Goal: Navigation & Orientation: Understand site structure

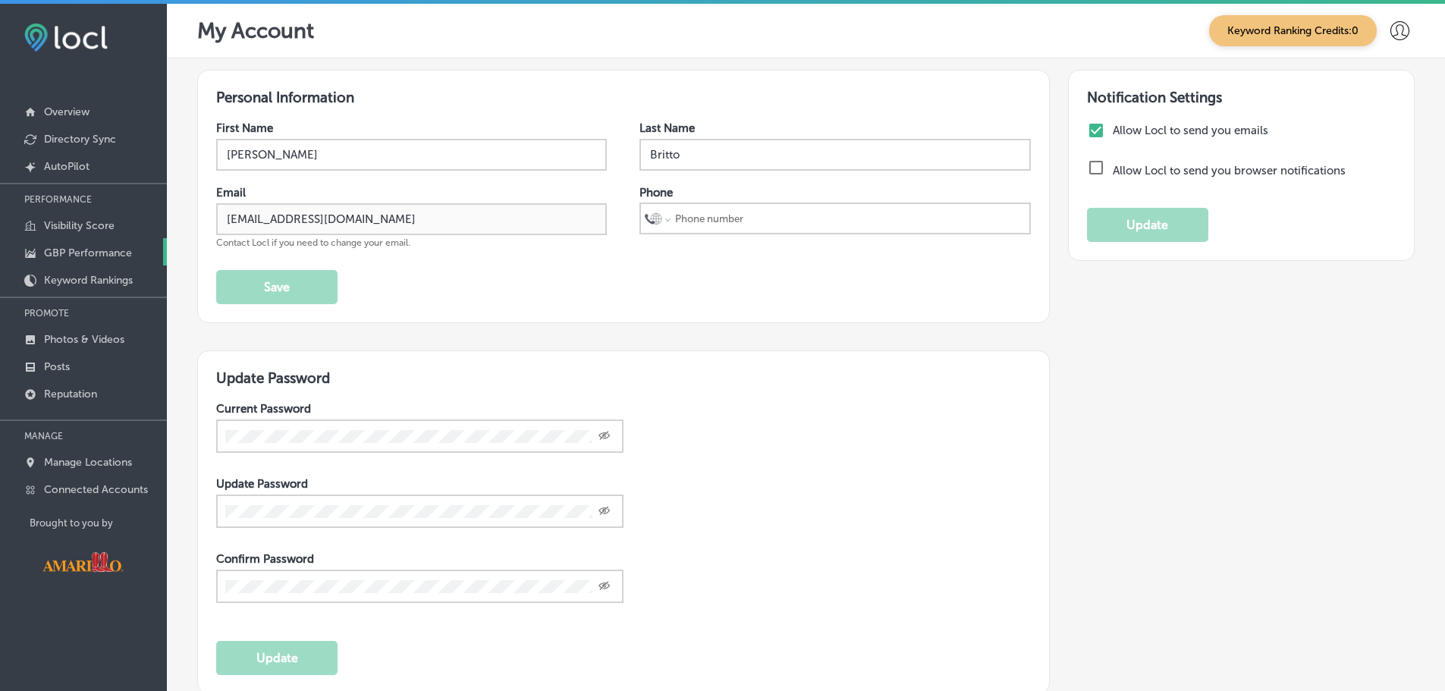
drag, startPoint x: 77, startPoint y: 276, endPoint x: 63, endPoint y: 248, distance: 31.2
drag, startPoint x: 63, startPoint y: 248, endPoint x: 36, endPoint y: 408, distance: 162.4
click at [36, 408] on div at bounding box center [83, 411] width 167 height 9
click at [67, 403] on link "Reputation" at bounding box center [83, 392] width 167 height 27
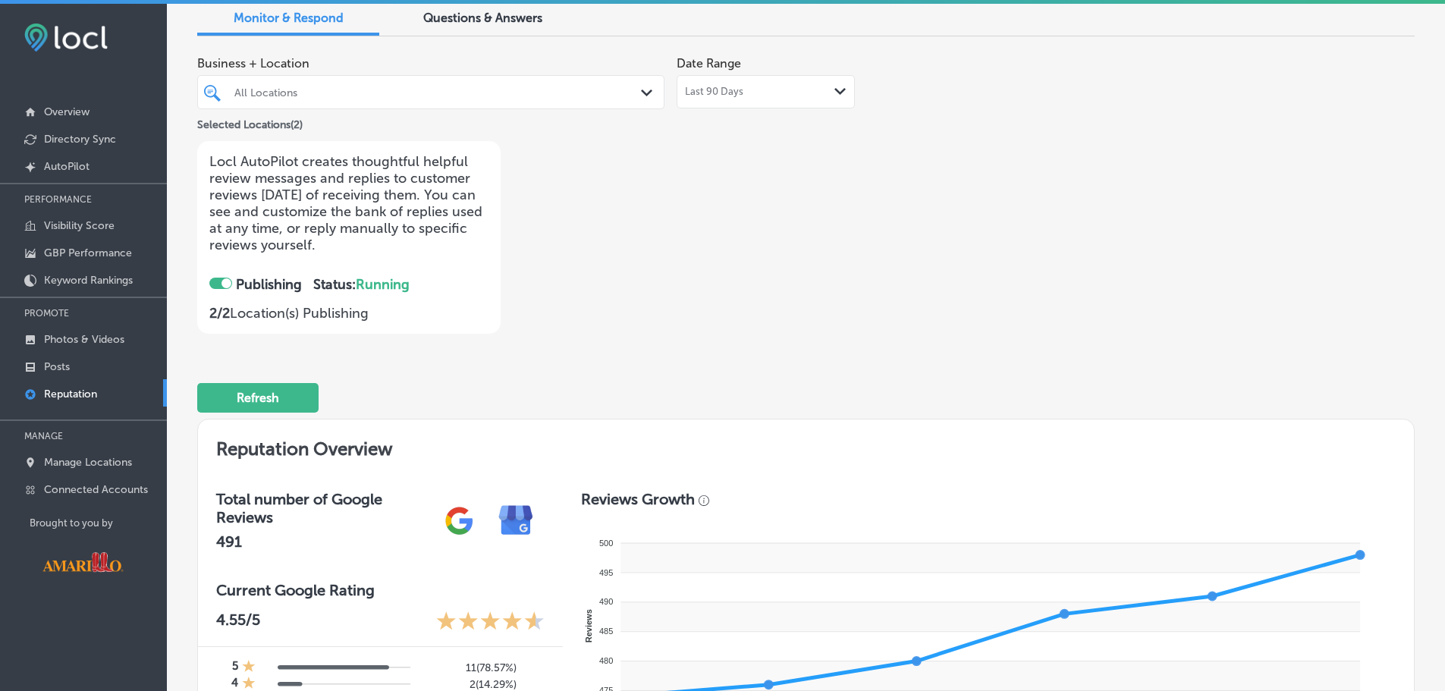
scroll to position [71, 0]
click at [217, 282] on div at bounding box center [220, 283] width 23 height 11
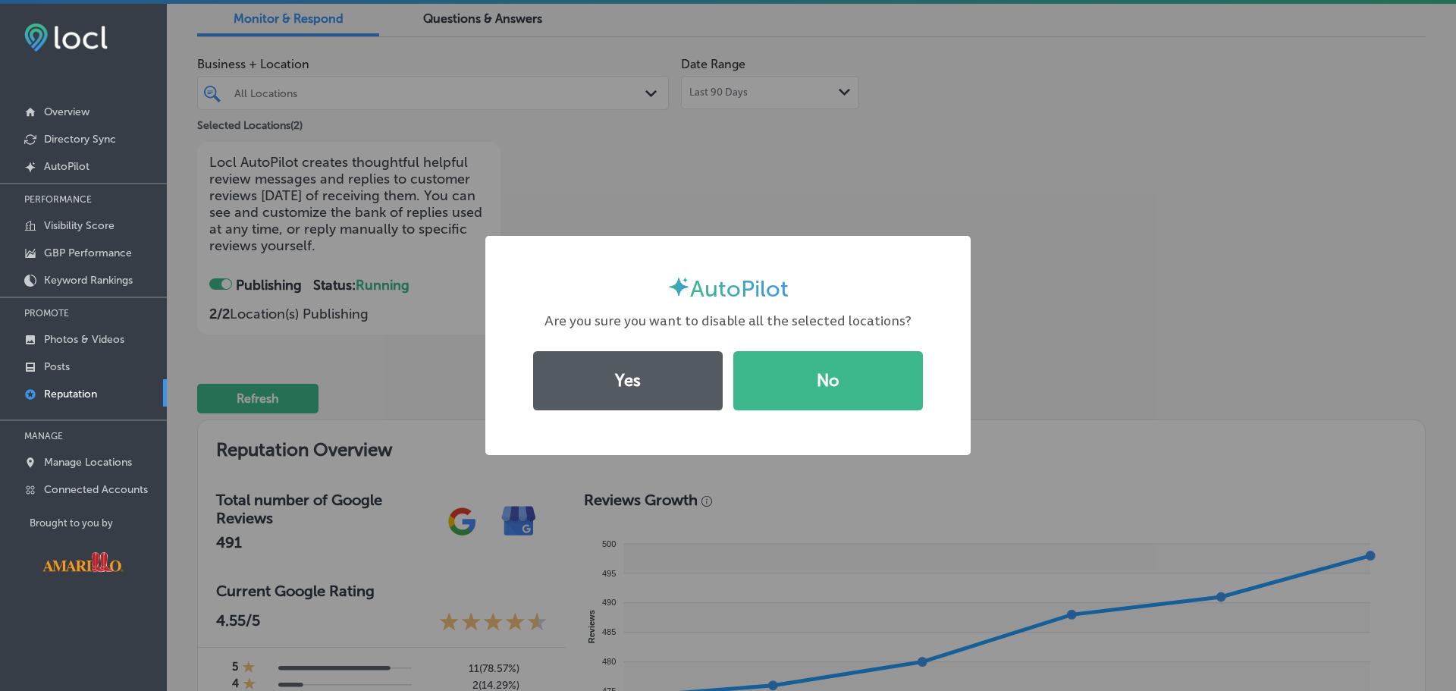
click at [667, 387] on button "Yes" at bounding box center [628, 380] width 190 height 59
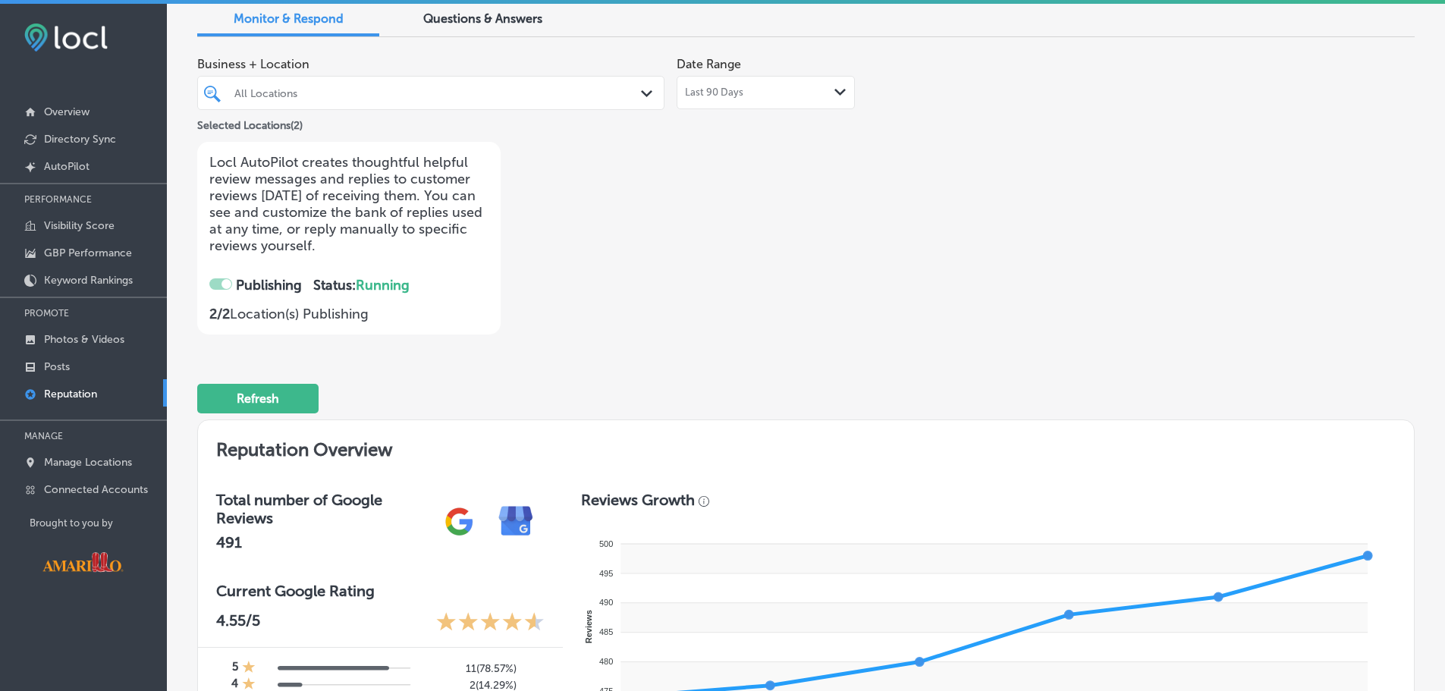
checkbox input "false"
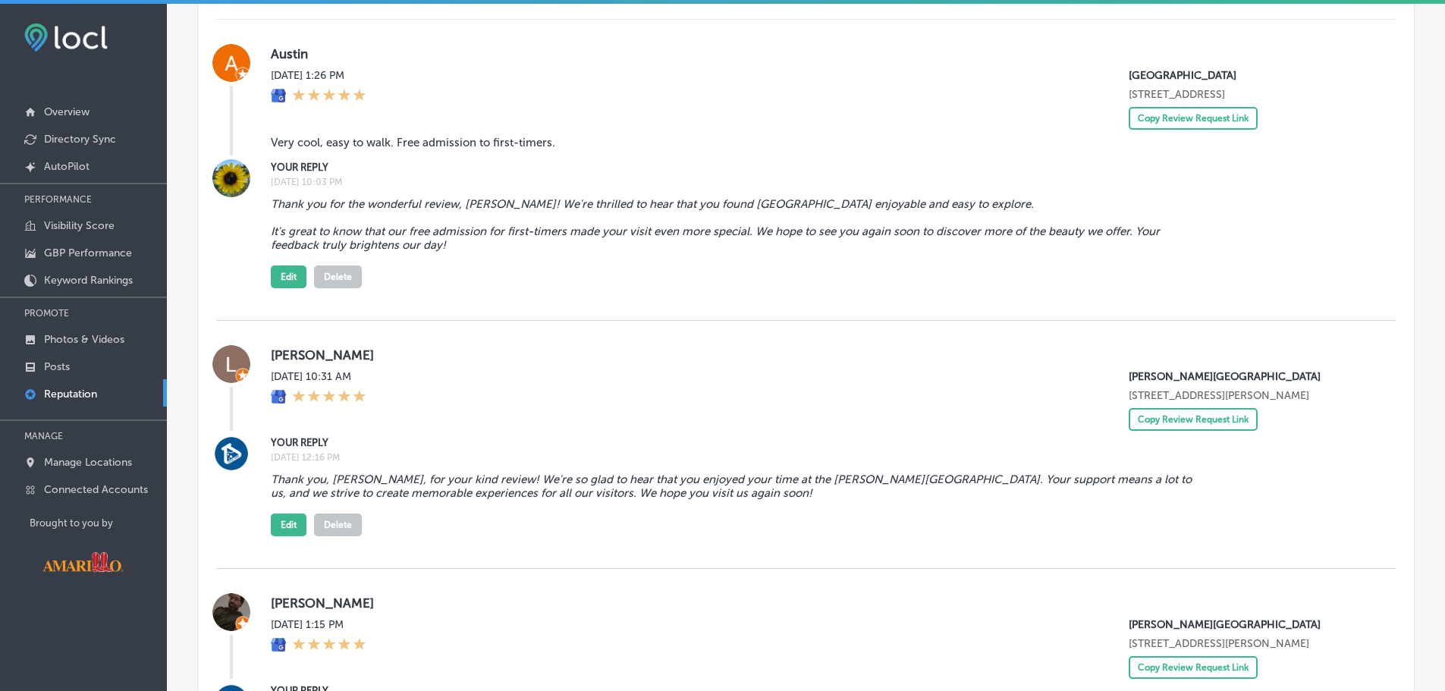
scroll to position [1101, 0]
click at [350, 489] on blockquote "Thank you, [PERSON_NAME], for your kind review! We're so glad to hear that you …" at bounding box center [740, 486] width 939 height 27
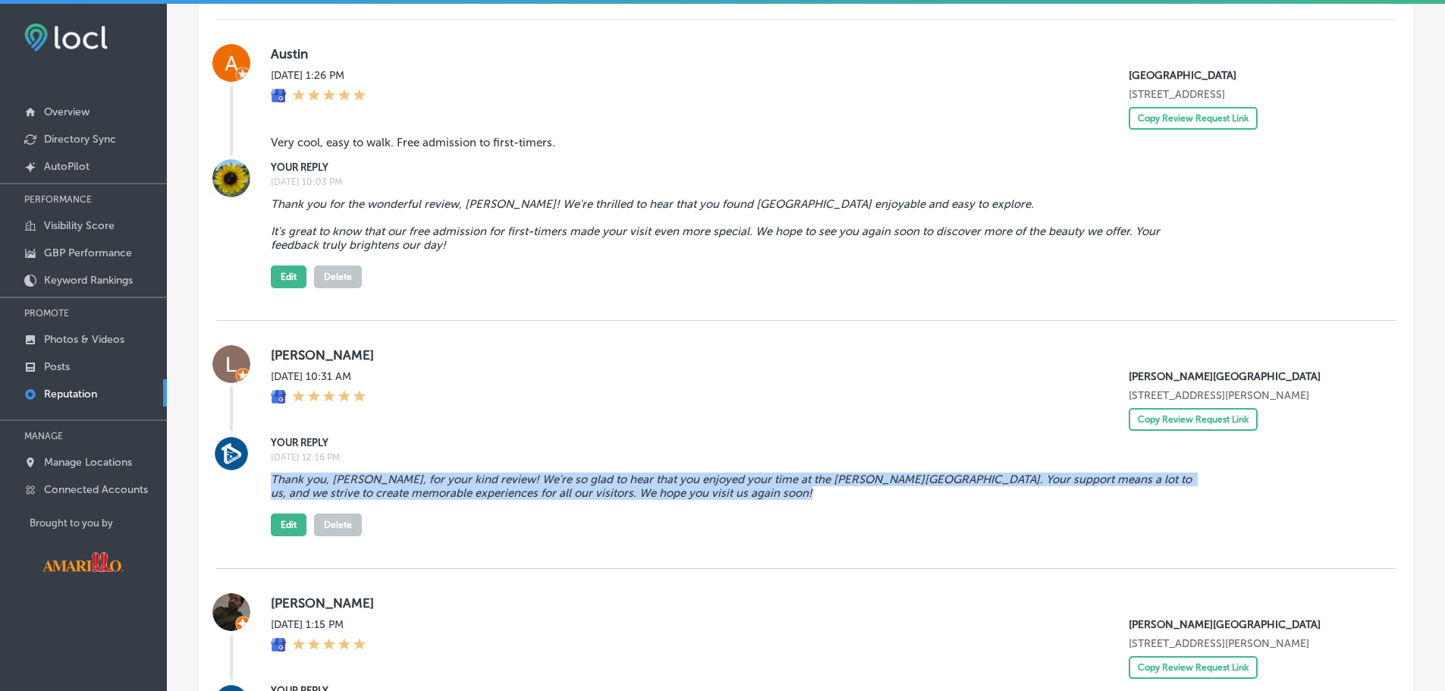
click at [350, 489] on blockquote "Thank you, [PERSON_NAME], for your kind review! We're so glad to hear that you …" at bounding box center [740, 486] width 939 height 27
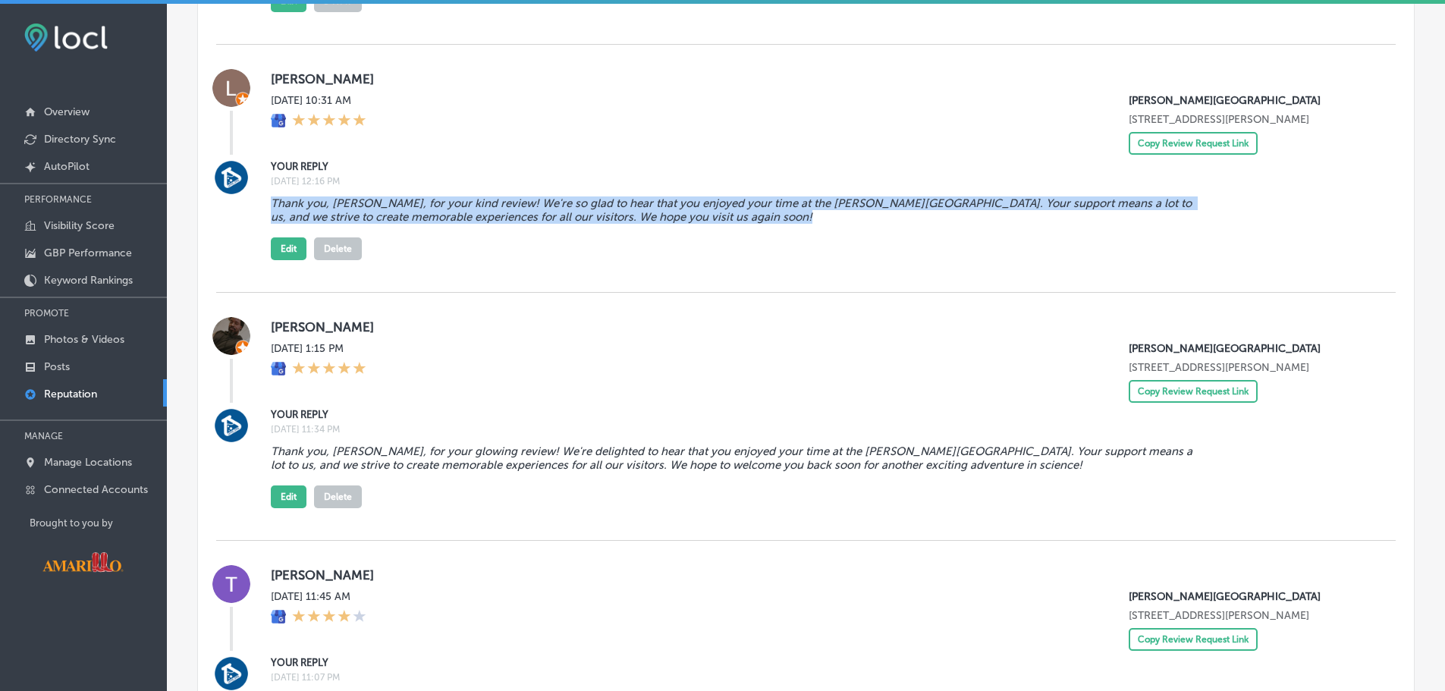
scroll to position [1377, 0]
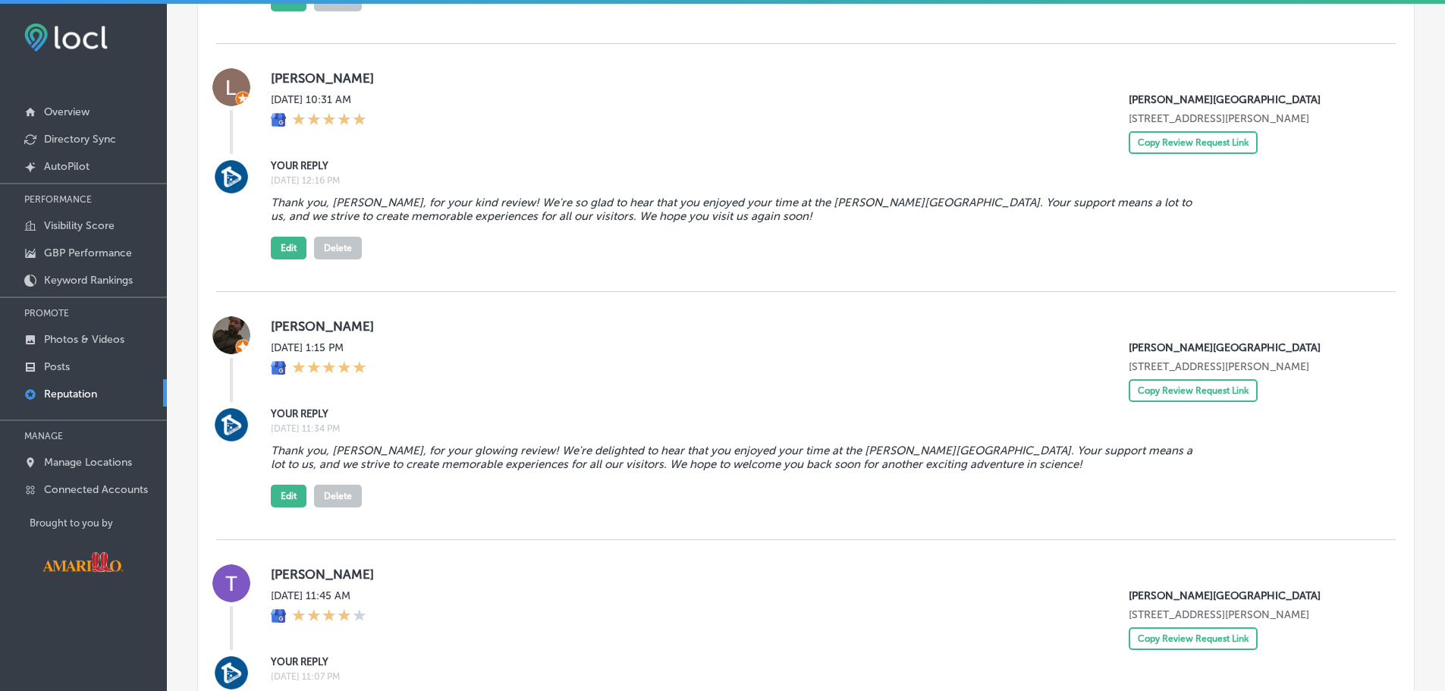
click at [417, 460] on blockquote "Thank you, [PERSON_NAME], for your glowing review! We're delighted to hear that…" at bounding box center [740, 457] width 939 height 27
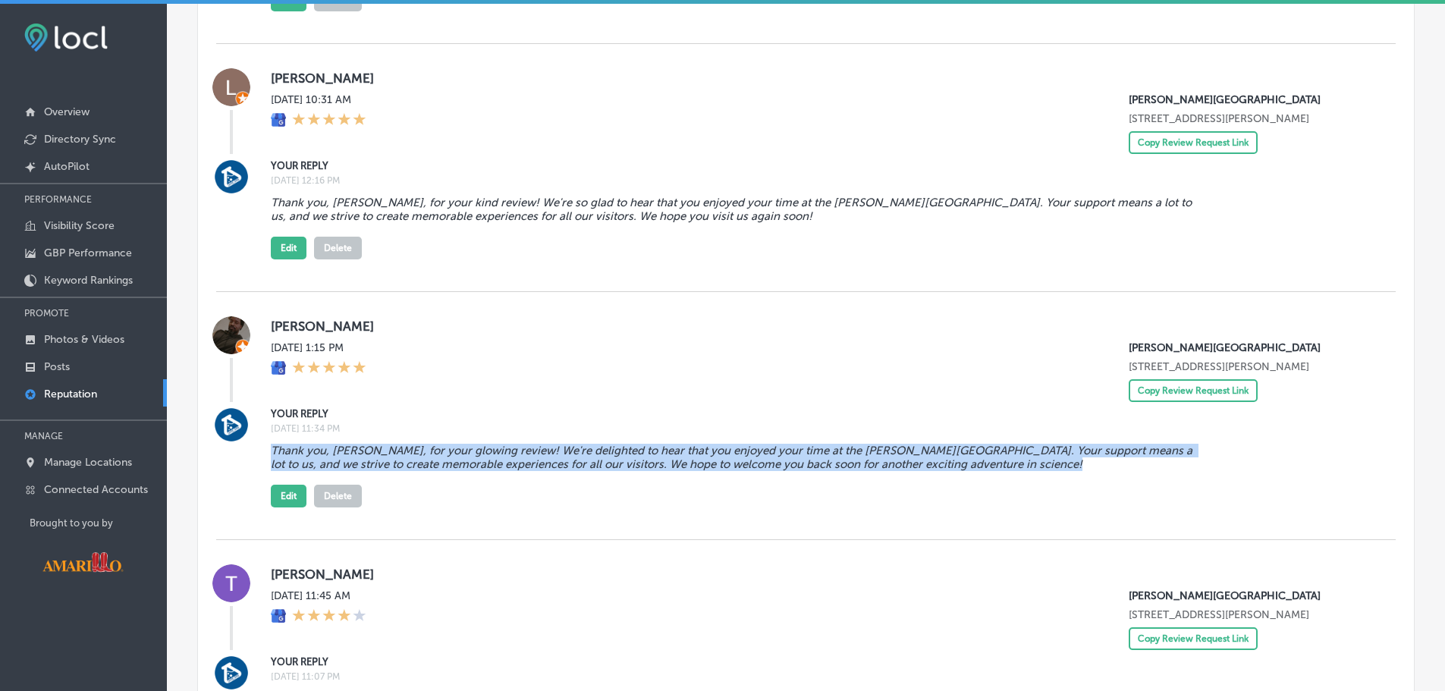
click at [417, 460] on blockquote "Thank you, [PERSON_NAME], for your glowing review! We're delighted to hear that…" at bounding box center [740, 457] width 939 height 27
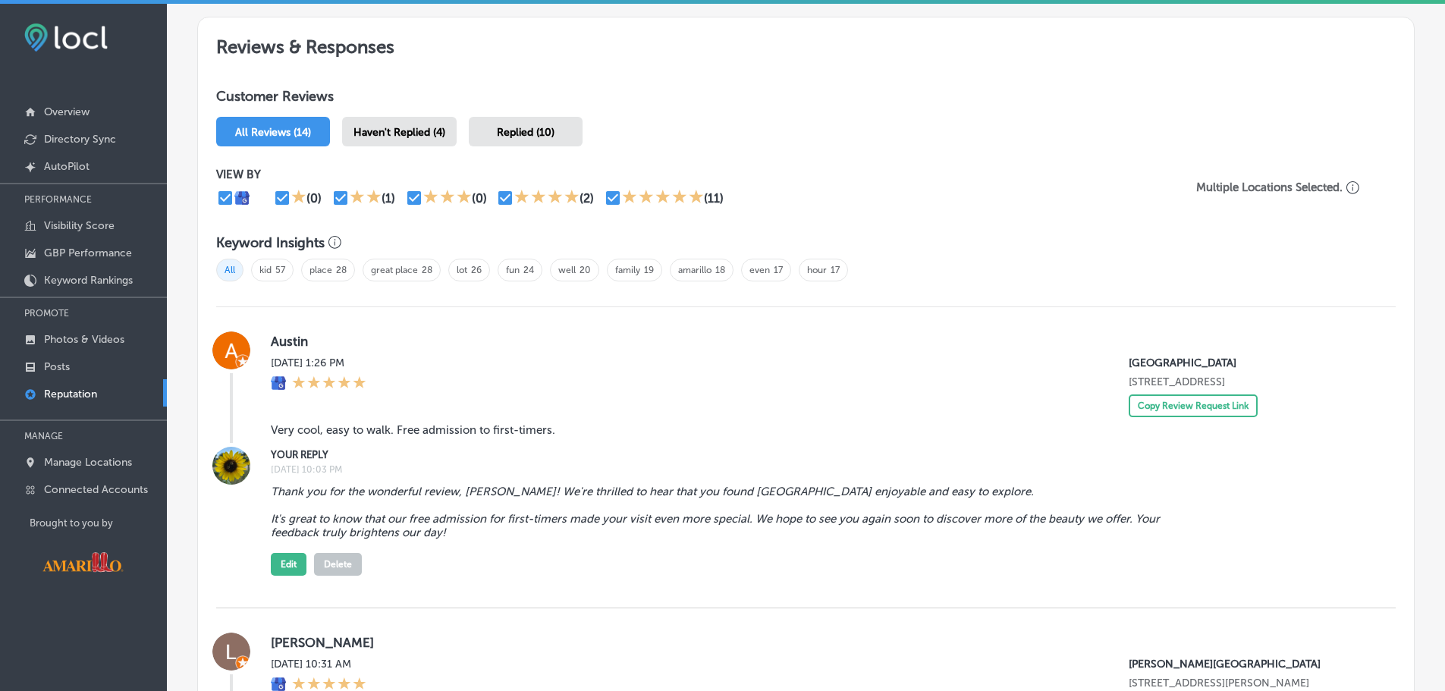
scroll to position [812, 0]
drag, startPoint x: 404, startPoint y: 532, endPoint x: 260, endPoint y: 498, distance: 147.4
drag, startPoint x: 260, startPoint y: 498, endPoint x: 856, endPoint y: 138, distance: 695.6
click at [856, 138] on div "All Reviews (14) Haven't Replied (4) Replied (10)" at bounding box center [805, 133] width 1179 height 30
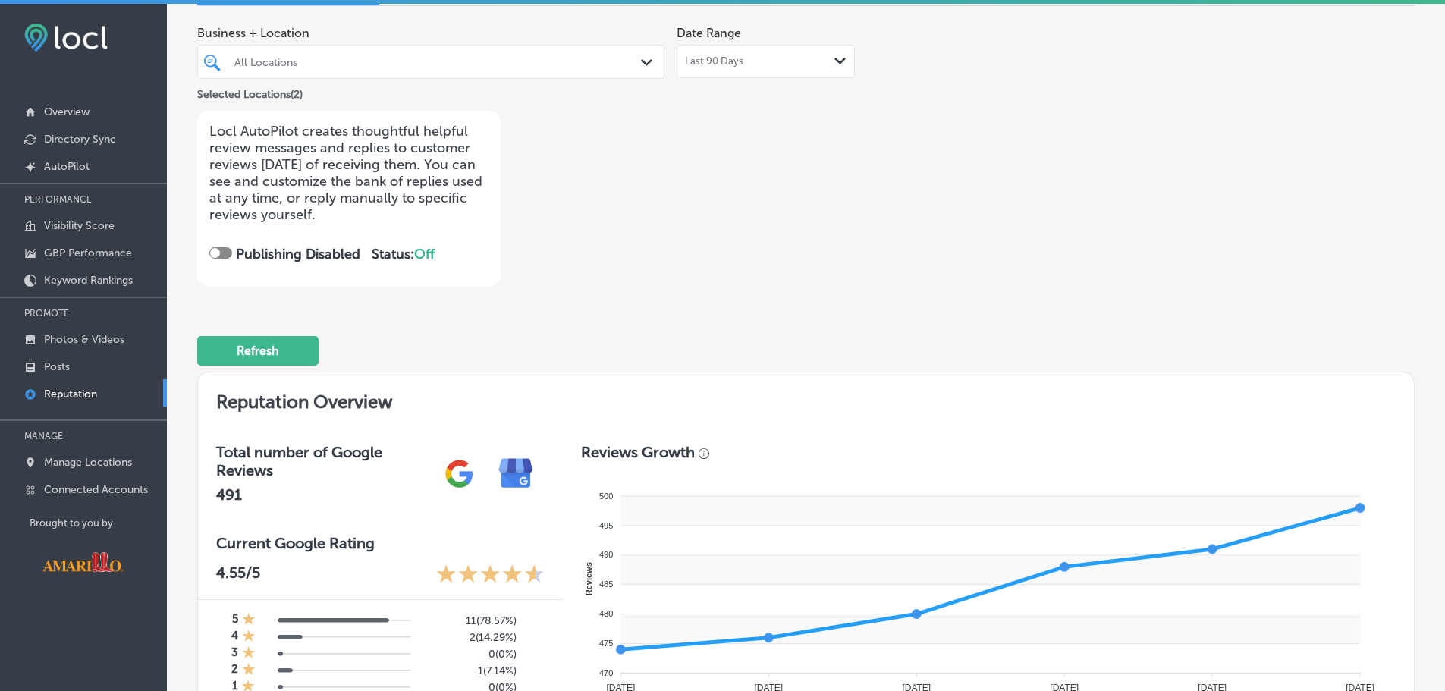
scroll to position [0, 0]
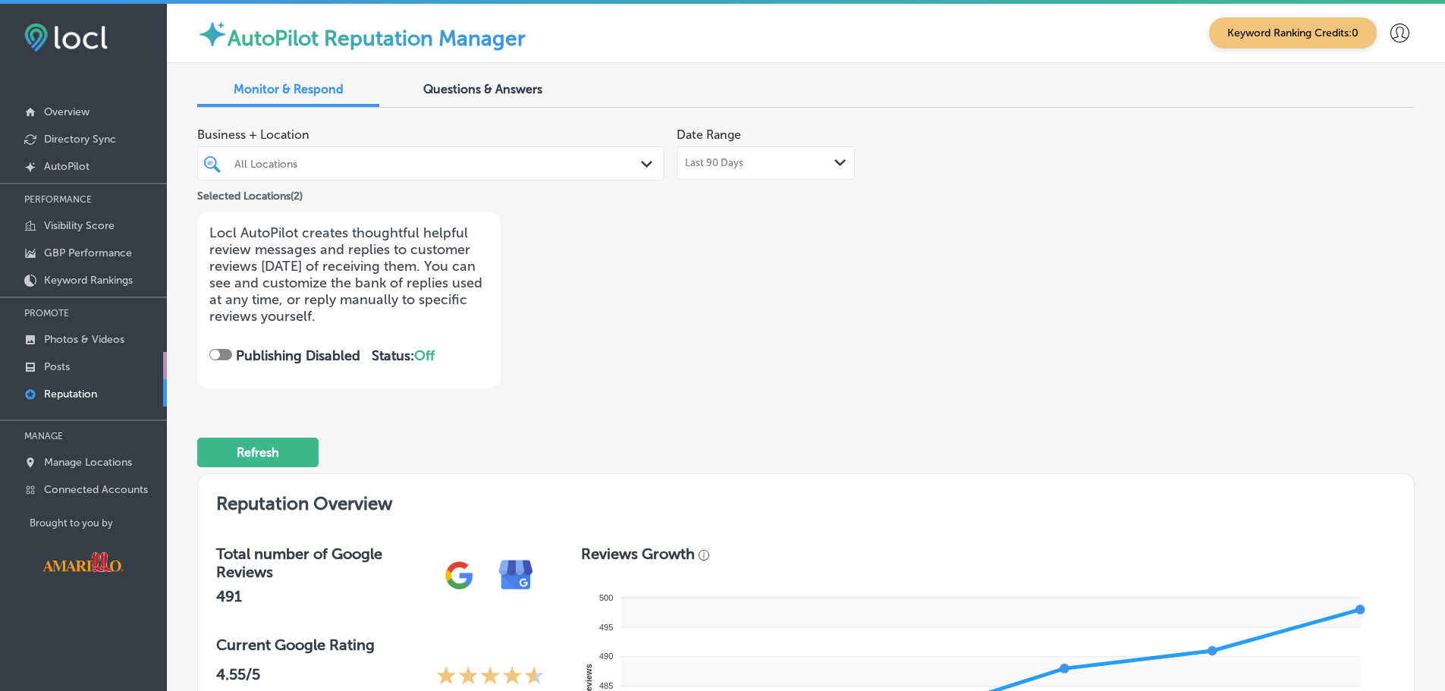
click at [68, 366] on p "Posts" at bounding box center [57, 366] width 26 height 13
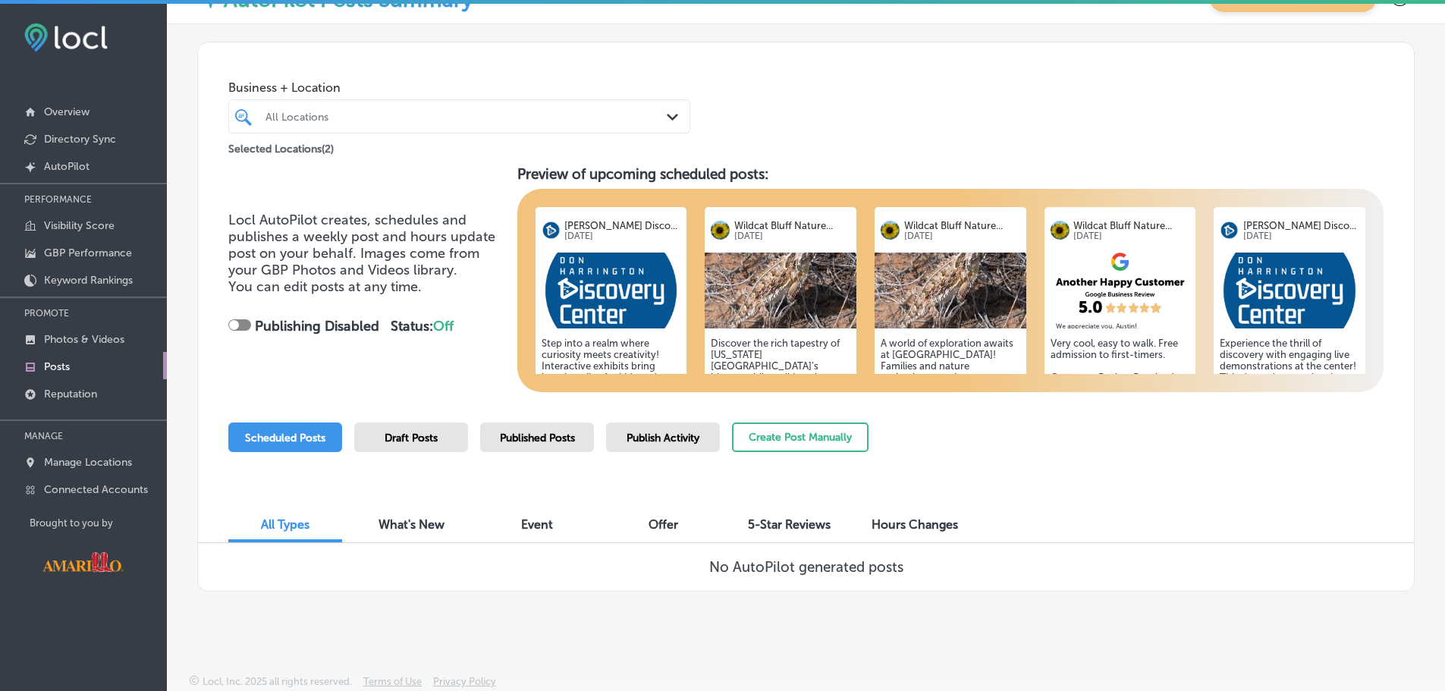
scroll to position [35, 0]
click at [73, 494] on p "Connected Accounts" at bounding box center [96, 489] width 104 height 13
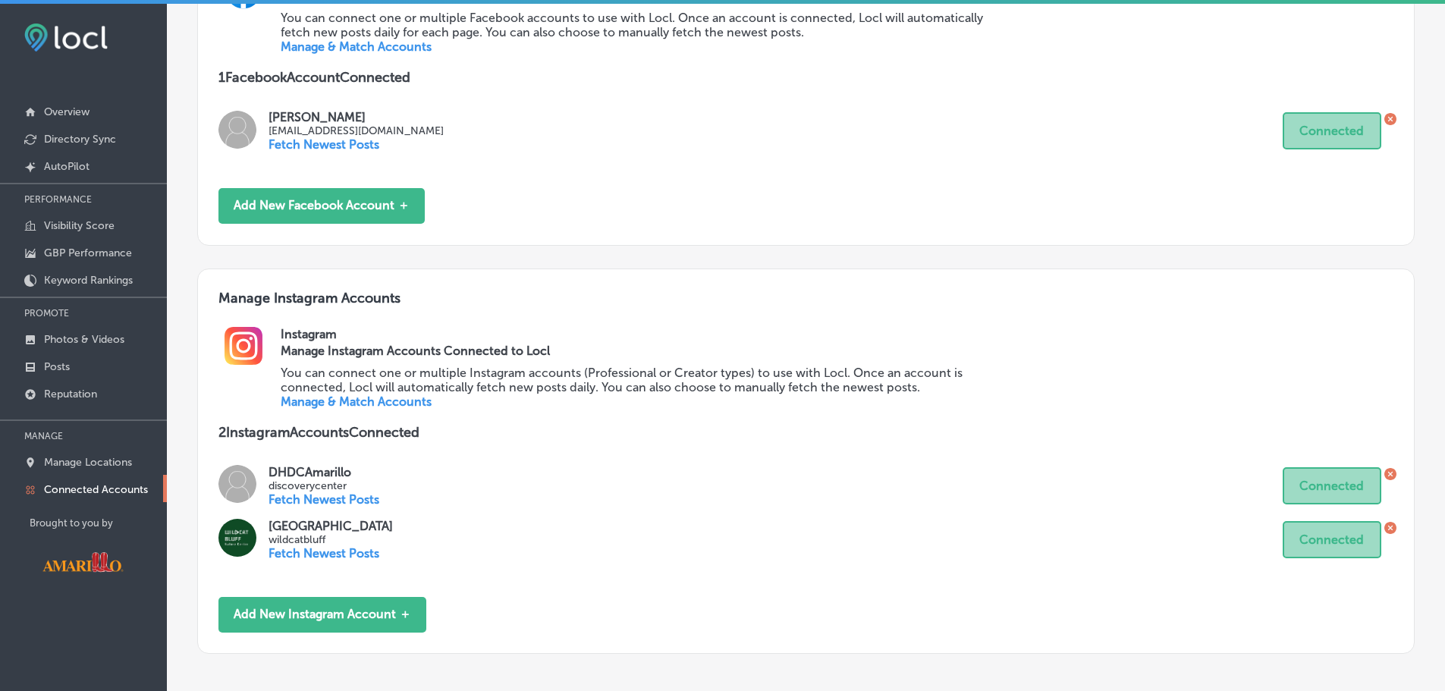
scroll to position [258, 0]
click at [532, 511] on div "DHDCAmarillo discoverycenter Fetch Newest Posts Connected [GEOGRAPHIC_DATA] wil…" at bounding box center [805, 518] width 1175 height 108
click at [516, 152] on div "[PERSON_NAME] [EMAIL_ADDRESS][DOMAIN_NAME] Fetch Newest Posts Connected" at bounding box center [805, 136] width 1175 height 54
click at [531, 81] on p "1 Facebook Account Connected" at bounding box center [805, 76] width 1175 height 17
click at [74, 345] on p "Photos & Videos" at bounding box center [84, 339] width 80 height 13
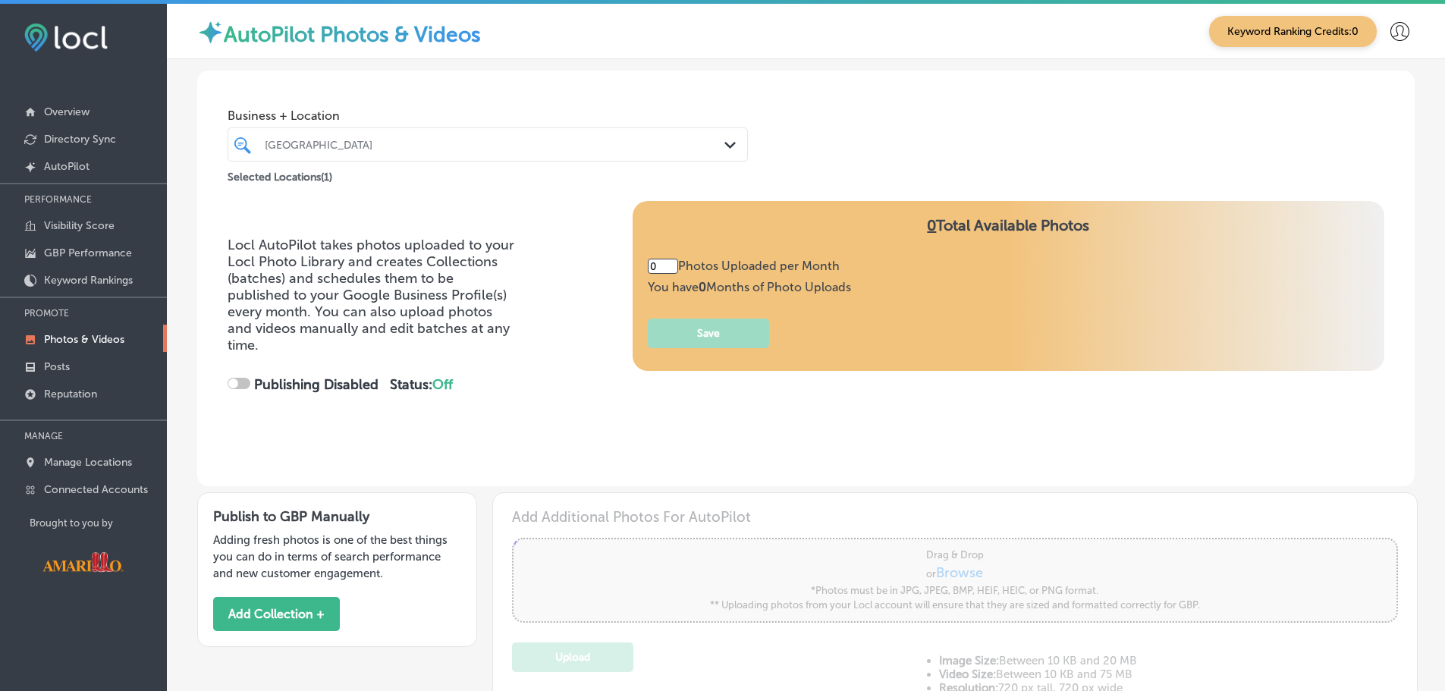
type input "5"
checkbox input "true"
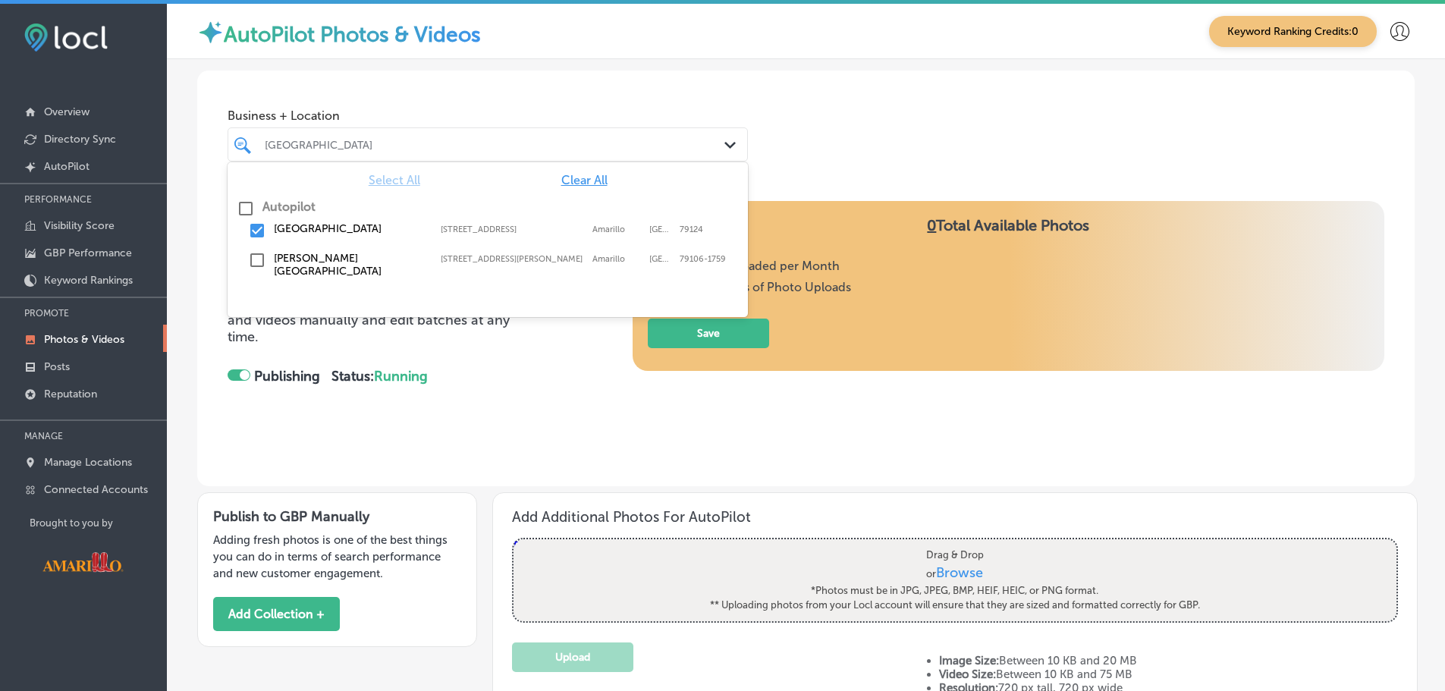
click at [466, 132] on div "[GEOGRAPHIC_DATA] Path Created with Sketch." at bounding box center [488, 144] width 520 height 34
click at [265, 236] on input "checkbox" at bounding box center [257, 230] width 18 height 18
click at [287, 256] on label "[PERSON_NAME][GEOGRAPHIC_DATA]" at bounding box center [350, 265] width 152 height 26
click at [444, 438] on div "Locl AutoPilot takes photos uploaded to your Locl Photo Library and creates Col…" at bounding box center [806, 321] width 1157 height 240
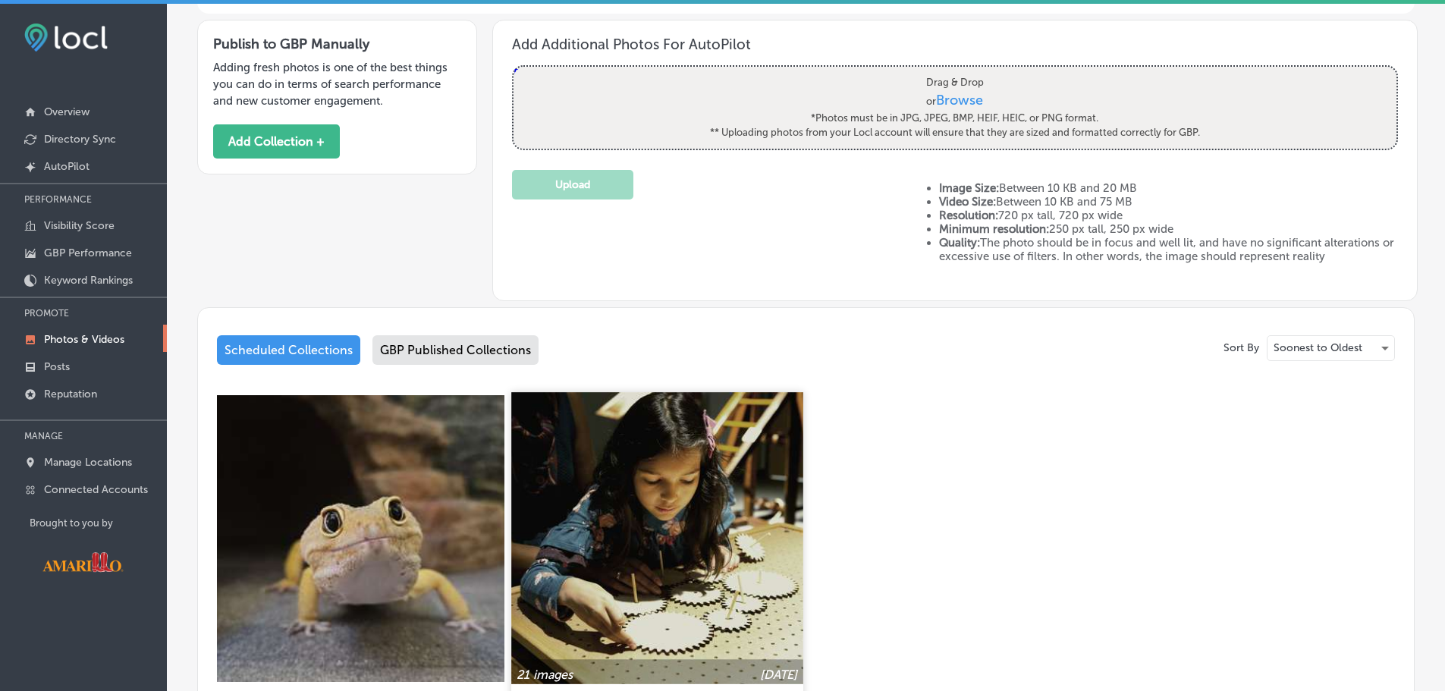
scroll to position [709, 0]
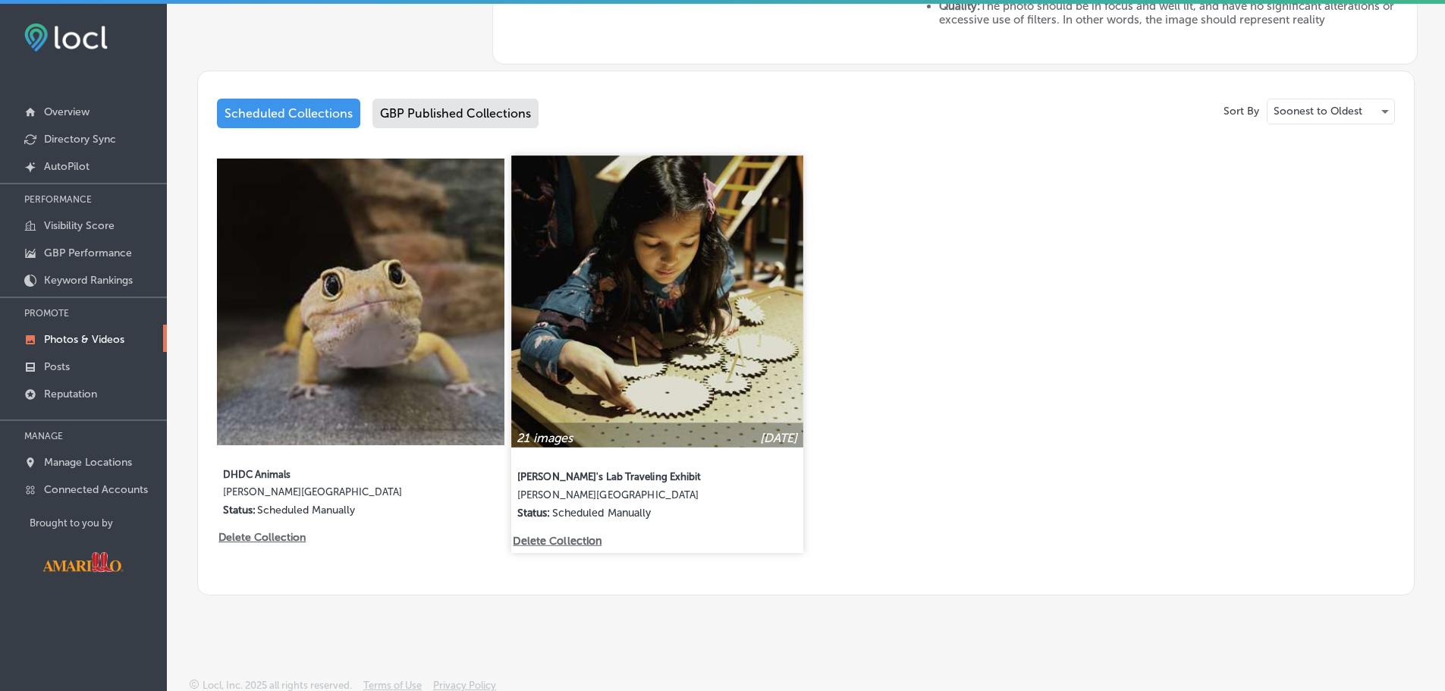
click at [648, 476] on label "[PERSON_NAME]'s Lab Traveling Exhibit" at bounding box center [627, 474] width 220 height 27
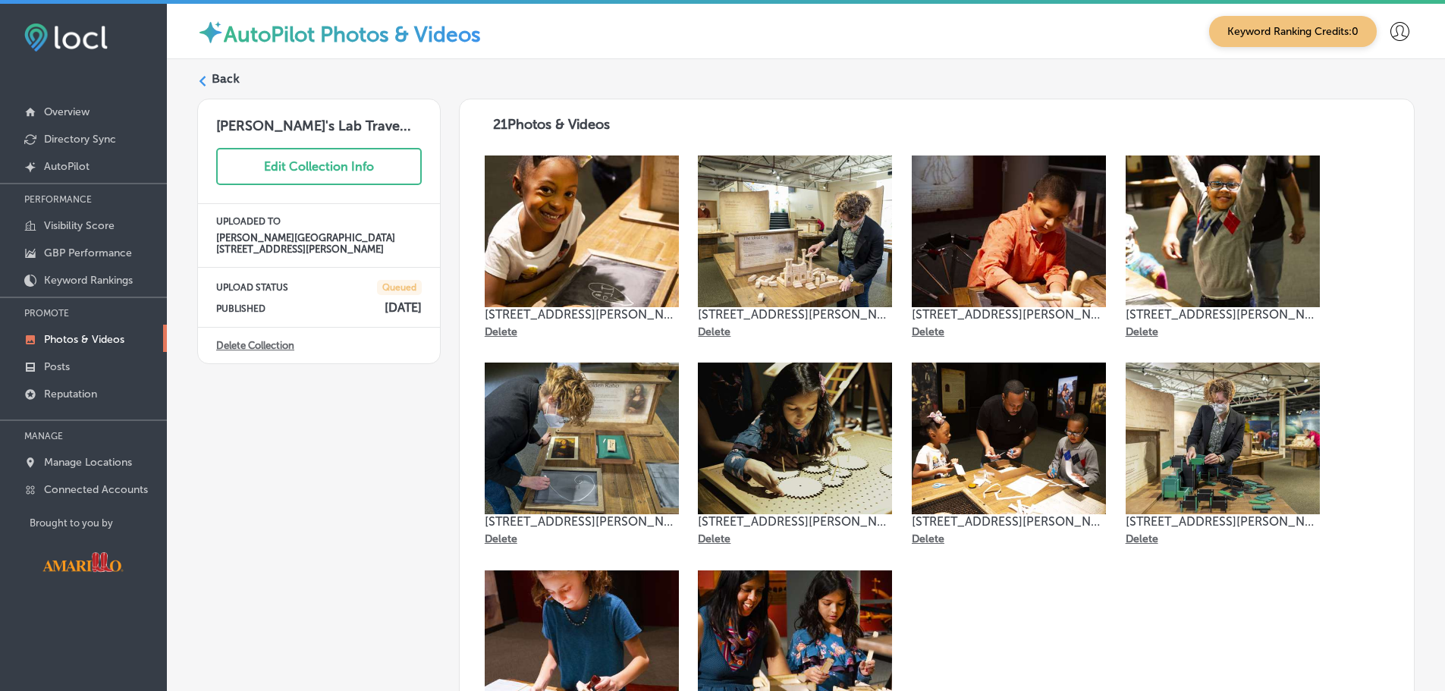
scroll to position [244, 0]
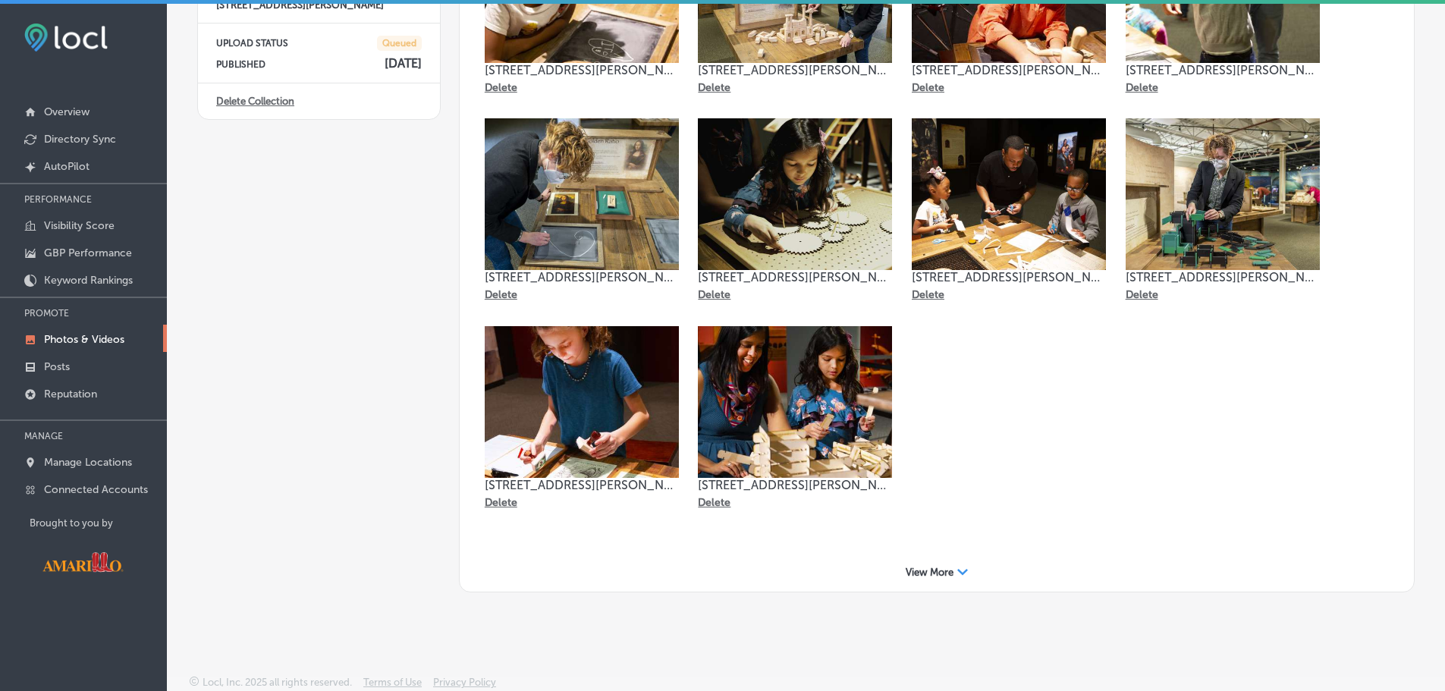
click at [957, 569] on icon "Path Created with Sketch." at bounding box center [962, 572] width 11 height 6
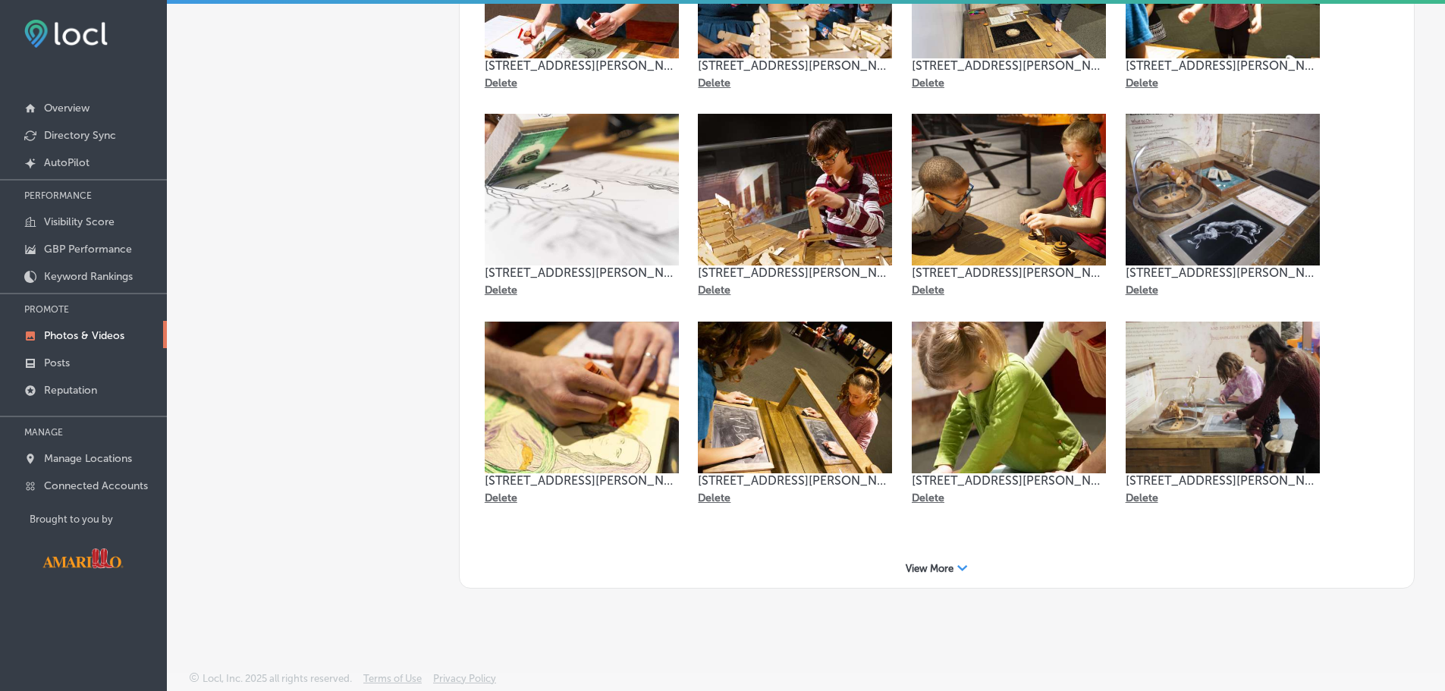
scroll to position [0, 0]
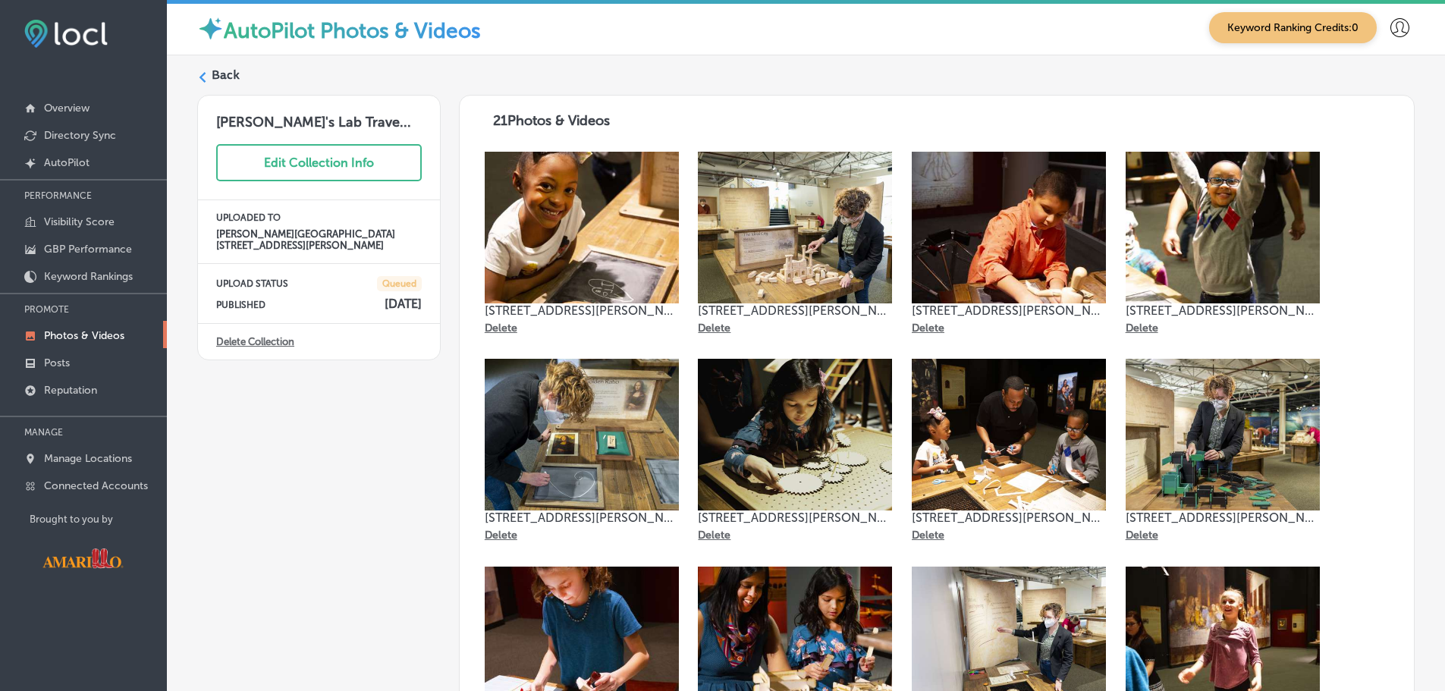
click at [228, 82] on label "Back" at bounding box center [226, 75] width 28 height 17
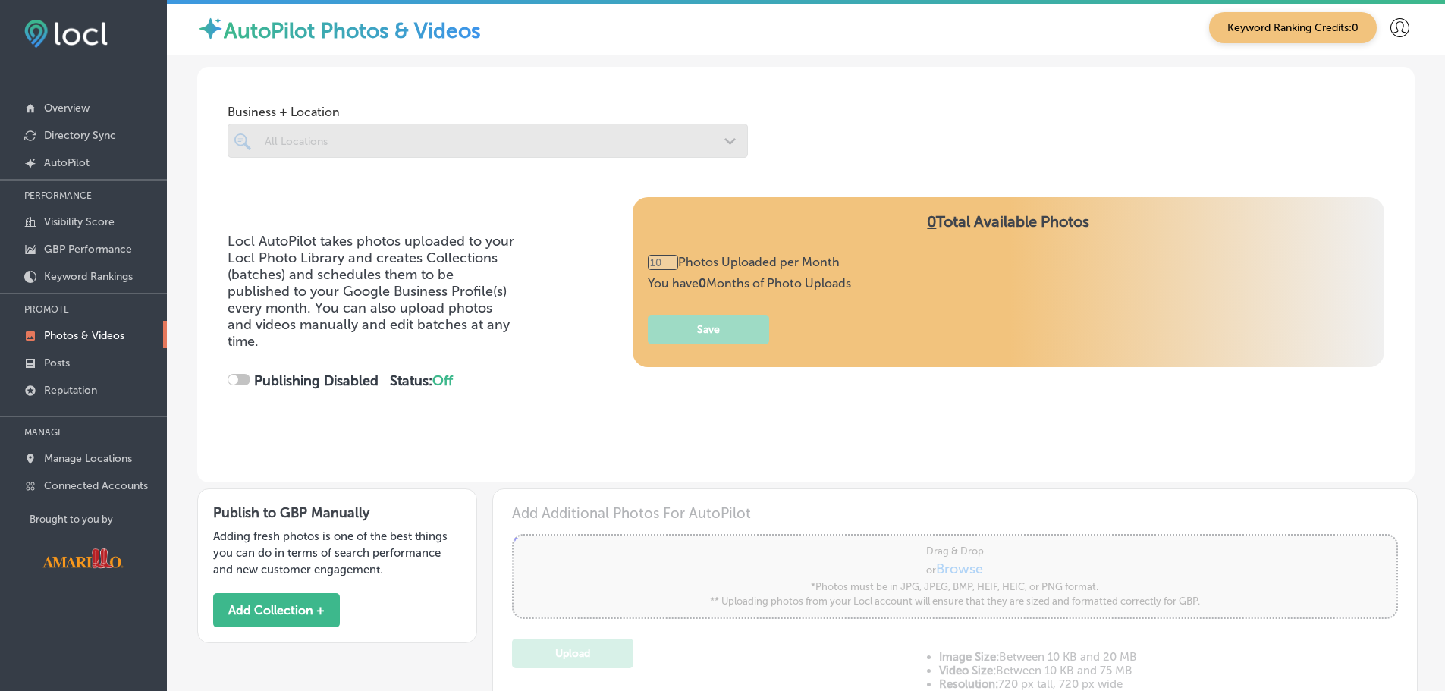
checkbox input "true"
type input "5"
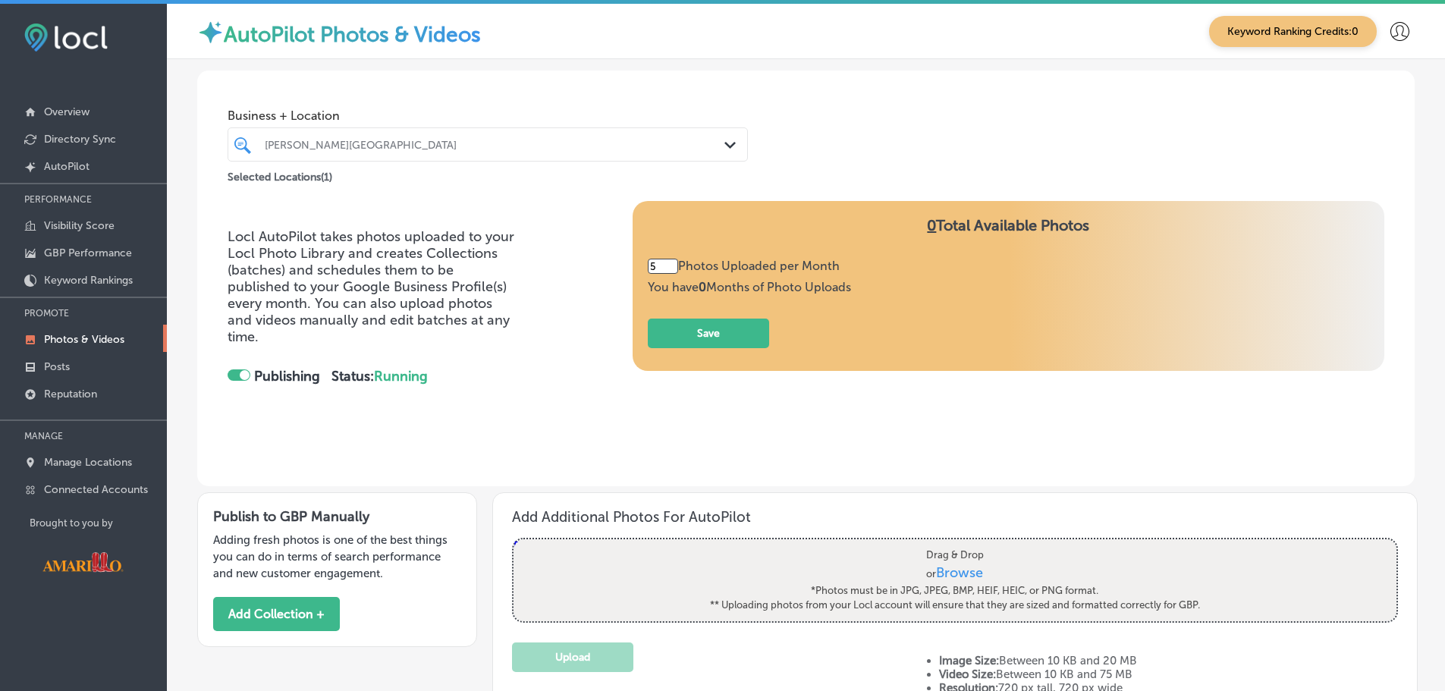
click at [358, 153] on div at bounding box center [465, 144] width 404 height 20
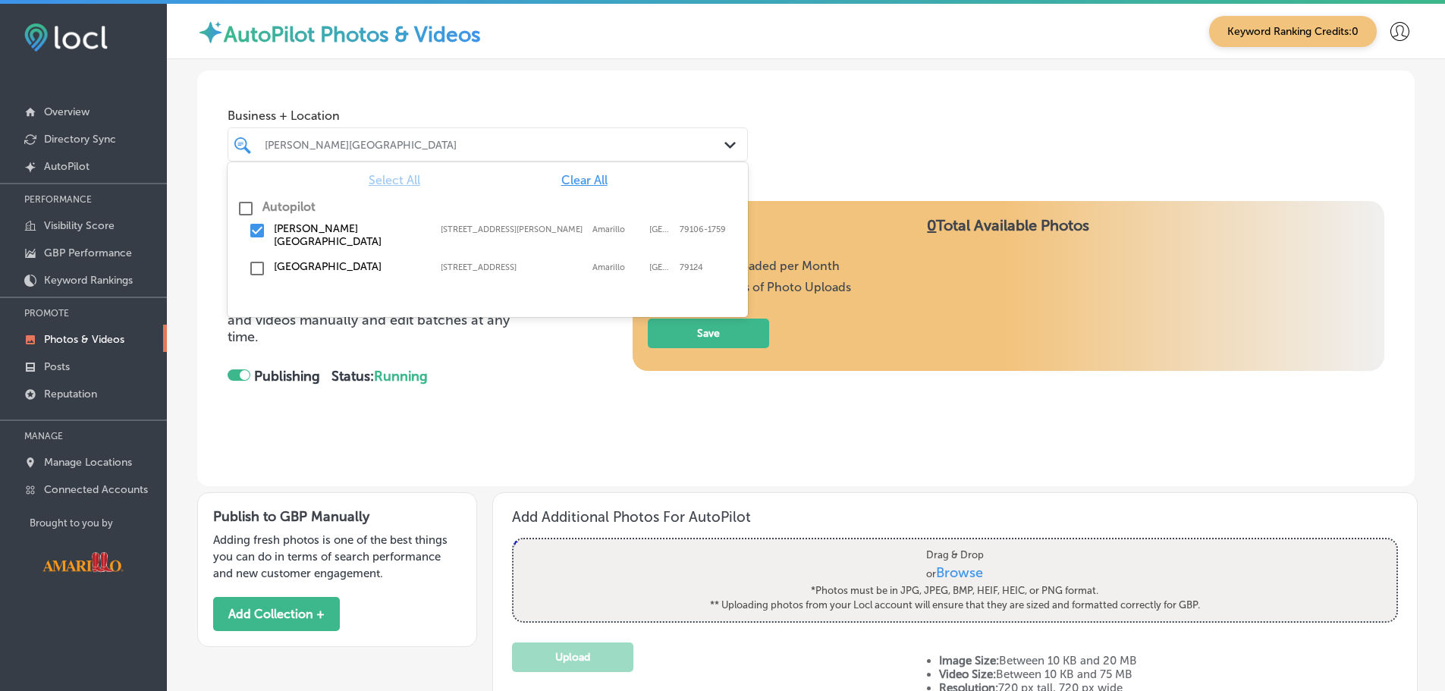
click at [262, 230] on input "checkbox" at bounding box center [257, 230] width 18 height 18
click at [246, 272] on div "[GEOGRAPHIC_DATA] [STREET_ADDRESS] [STREET_ADDRESS]" at bounding box center [488, 269] width 508 height 24
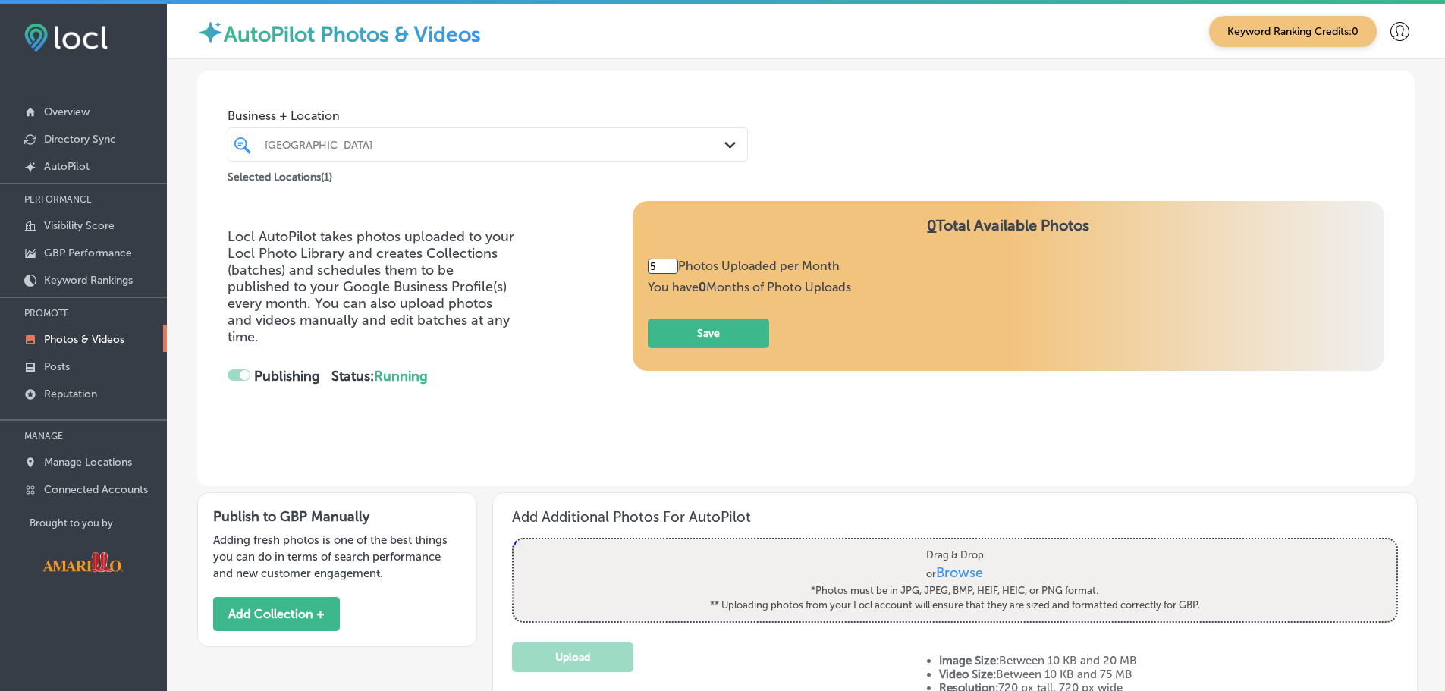
click at [620, 92] on div "Business + Location [GEOGRAPHIC_DATA] Path Created with Sketch. Selected Locati…" at bounding box center [805, 128] width 1217 height 115
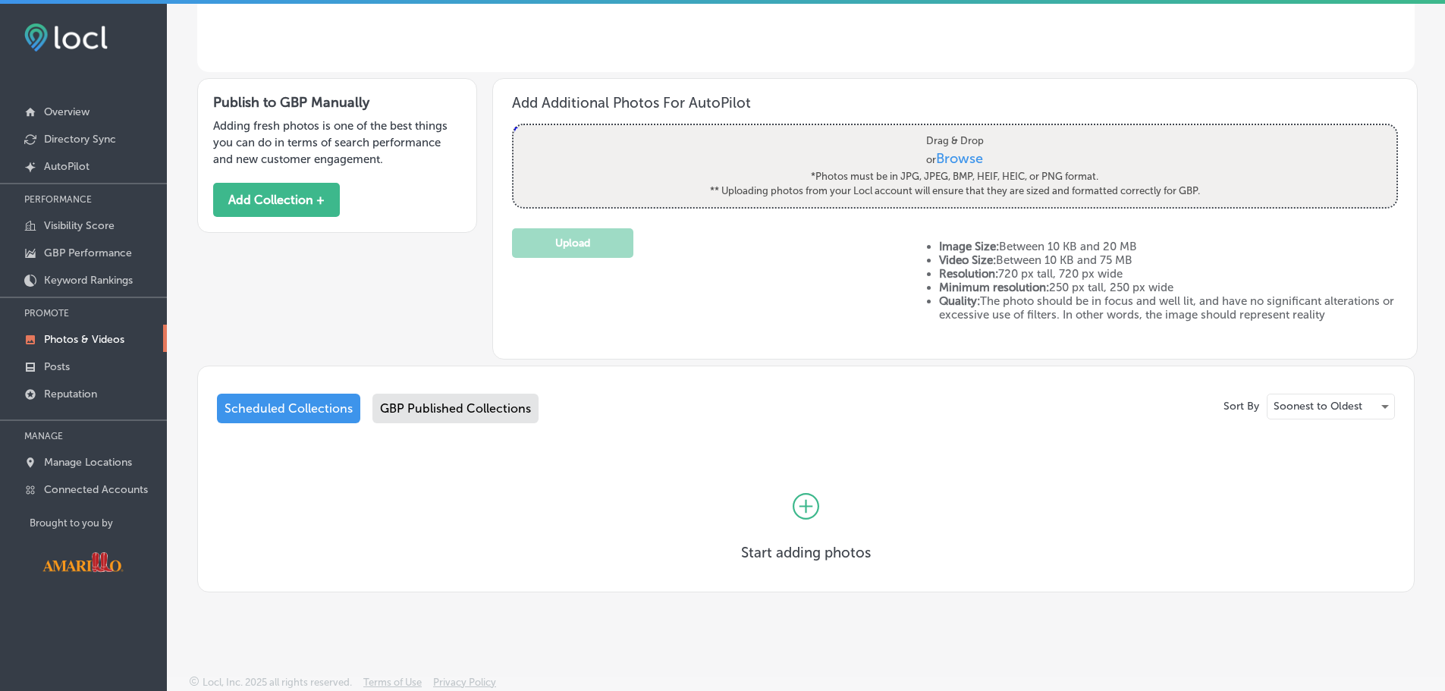
click at [410, 402] on div "GBP Published Collections" at bounding box center [455, 409] width 166 height 30
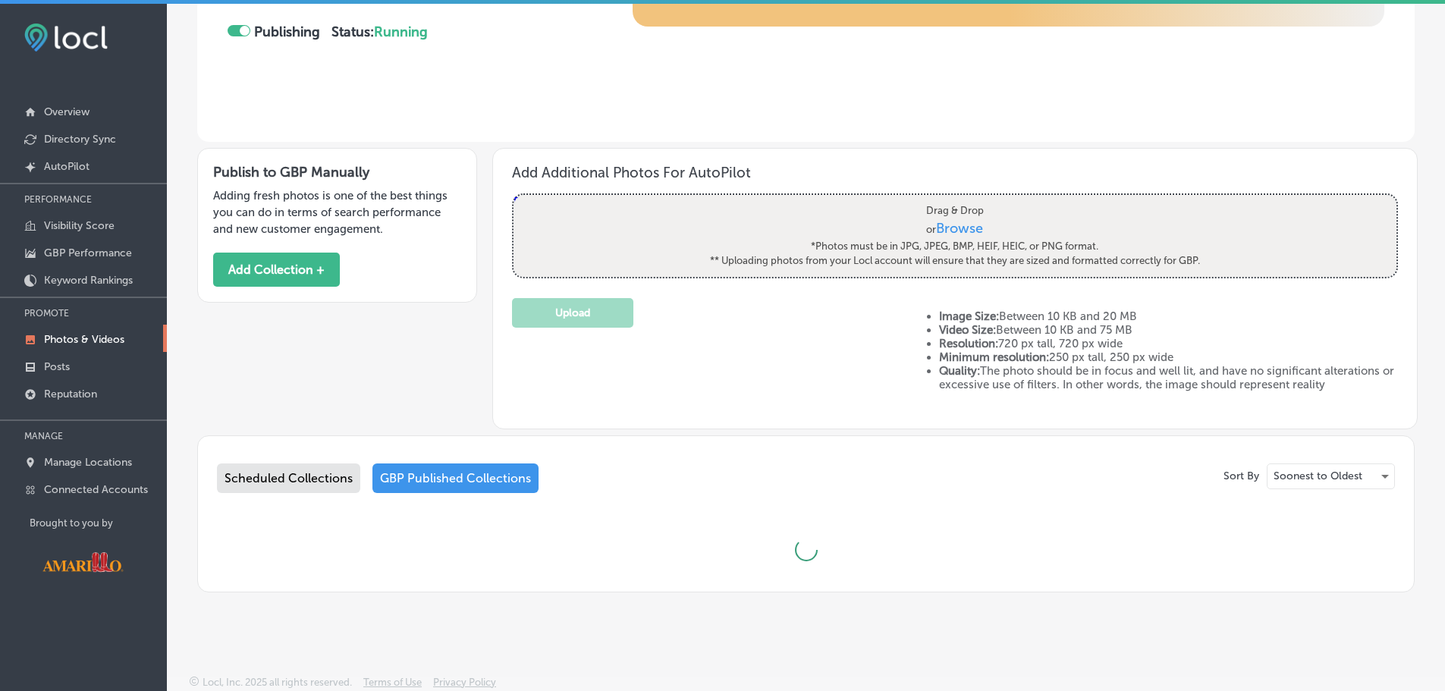
scroll to position [414, 0]
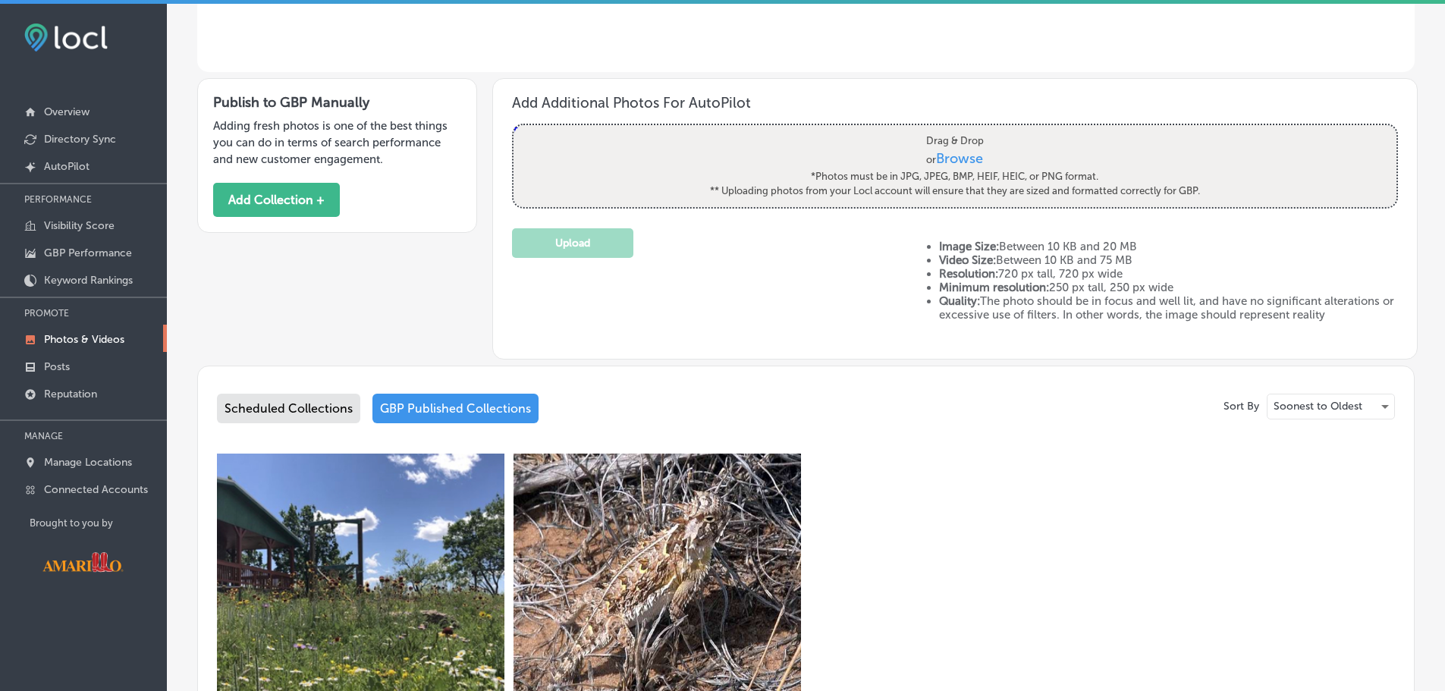
click at [306, 415] on div "Scheduled Collections" at bounding box center [288, 409] width 143 height 30
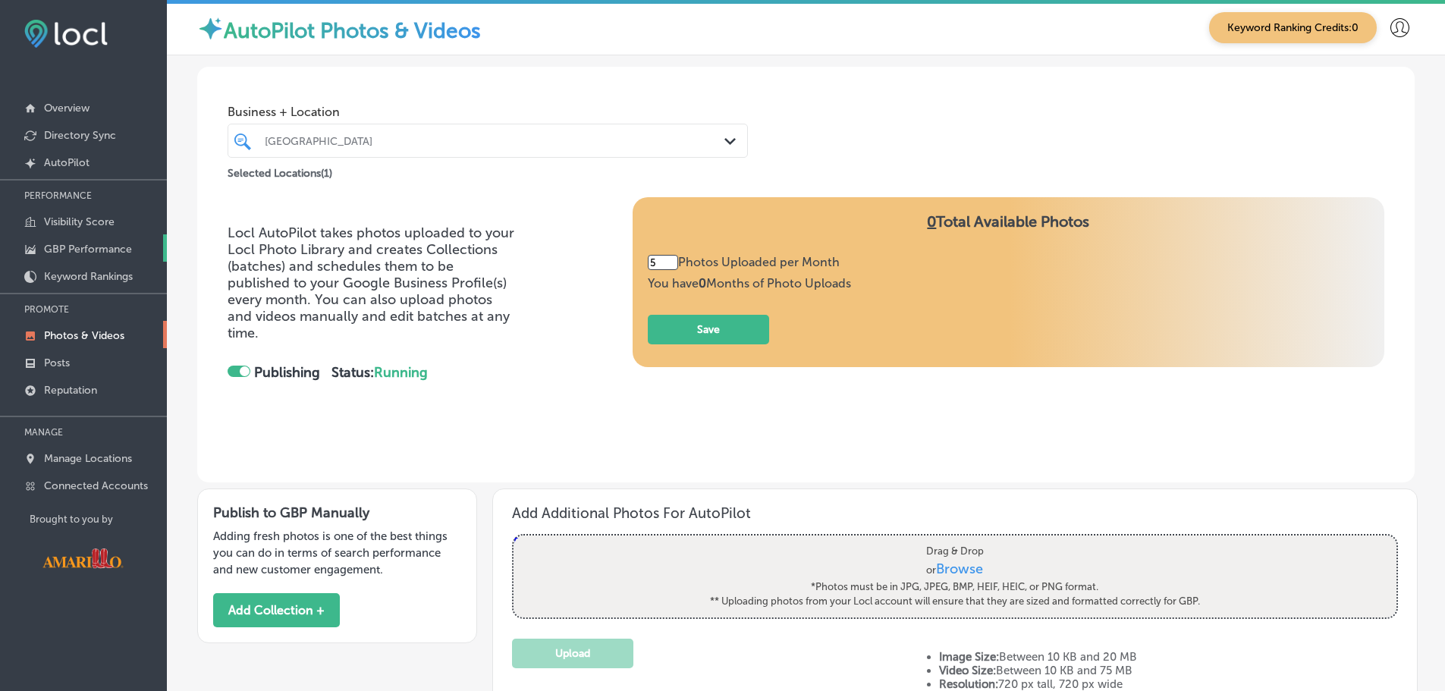
click at [58, 244] on p "GBP Performance" at bounding box center [88, 249] width 88 height 13
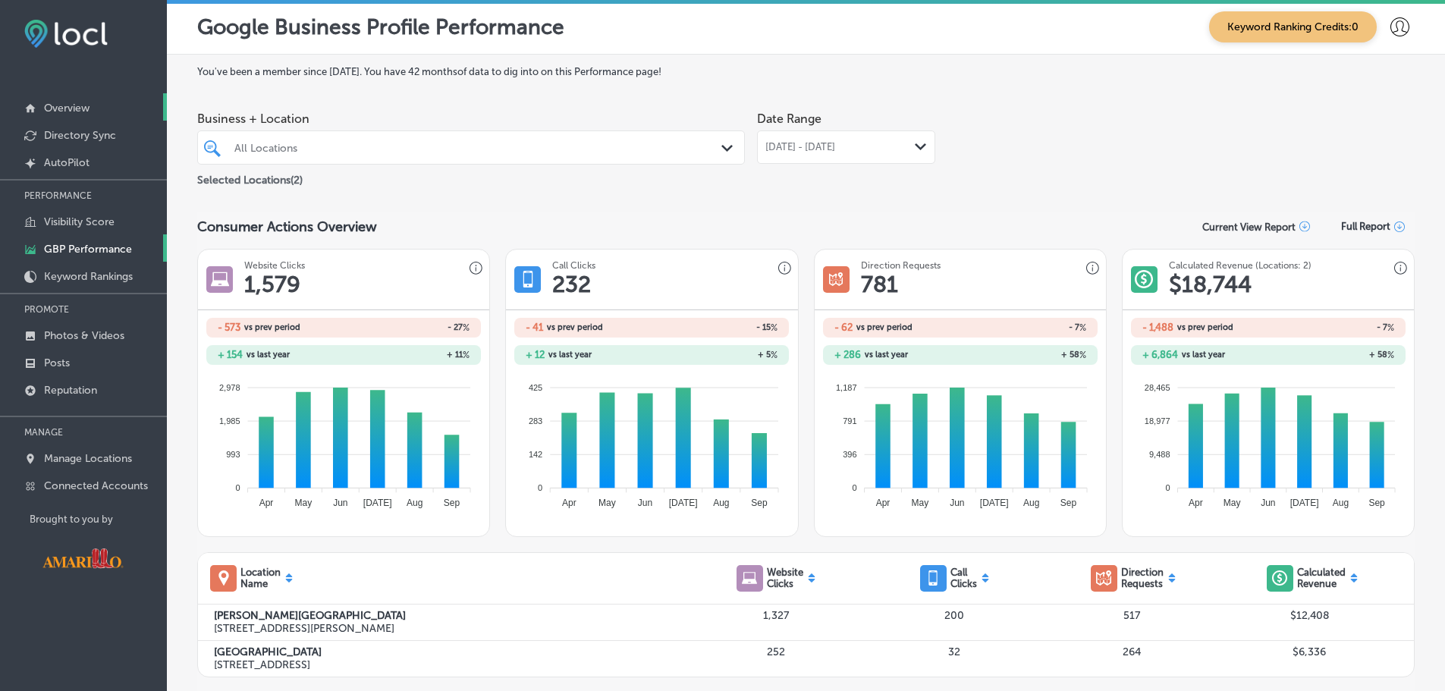
click at [86, 109] on p "Overview" at bounding box center [67, 108] width 46 height 13
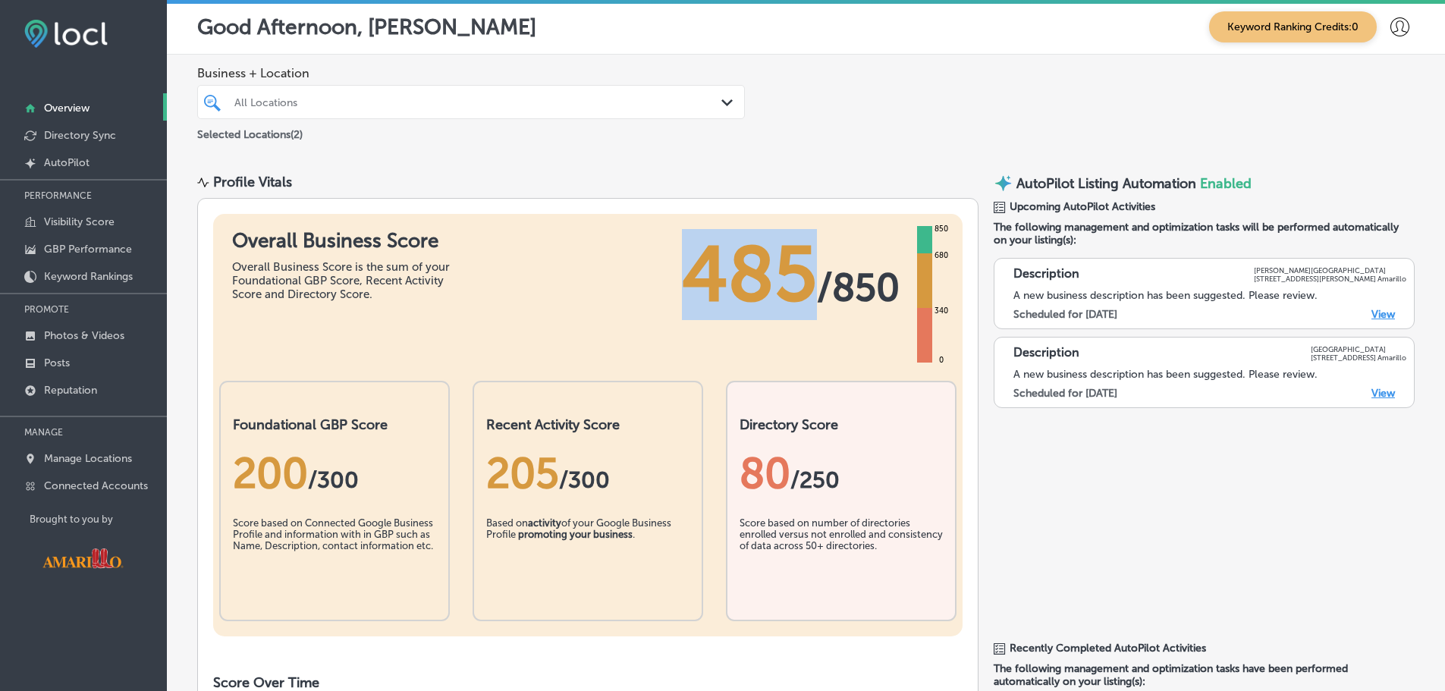
drag, startPoint x: 677, startPoint y: 272, endPoint x: 799, endPoint y: 253, distance: 122.7
click at [799, 253] on span "485" at bounding box center [749, 274] width 135 height 91
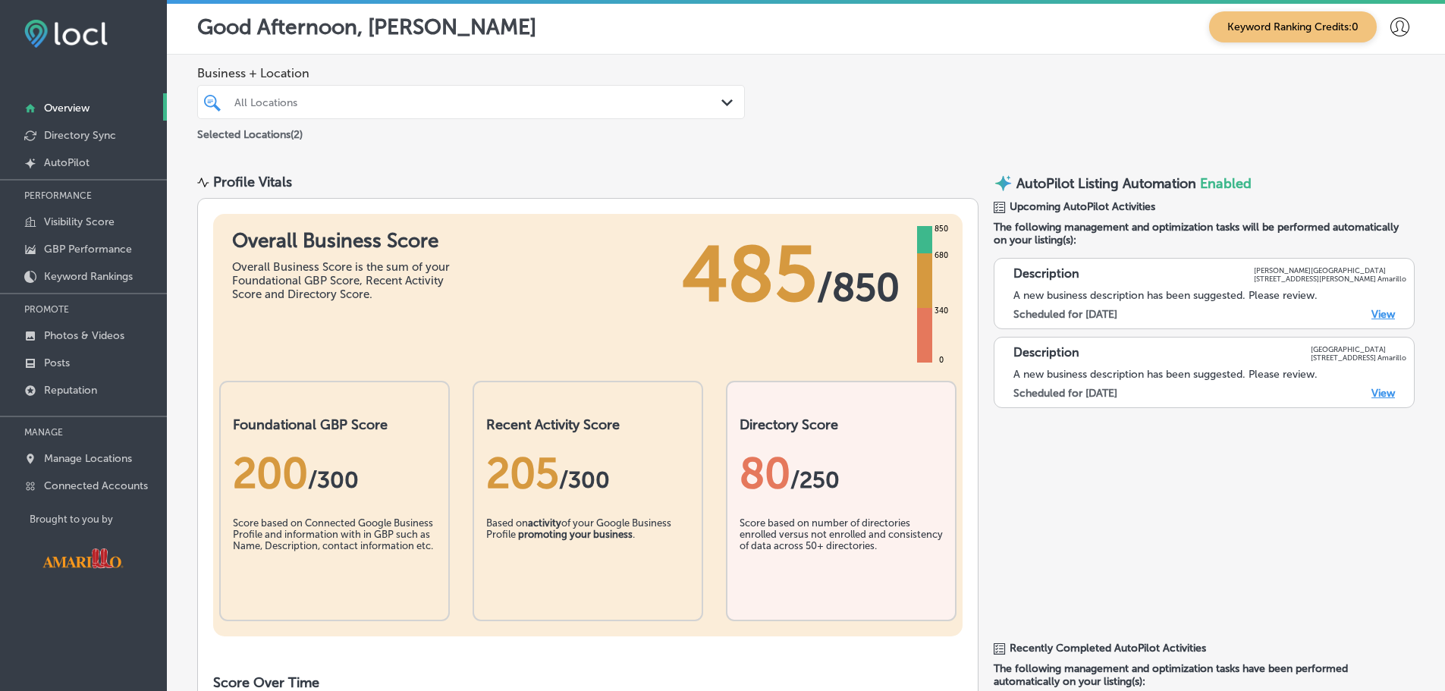
click at [858, 294] on span "/ 850" at bounding box center [858, 288] width 83 height 46
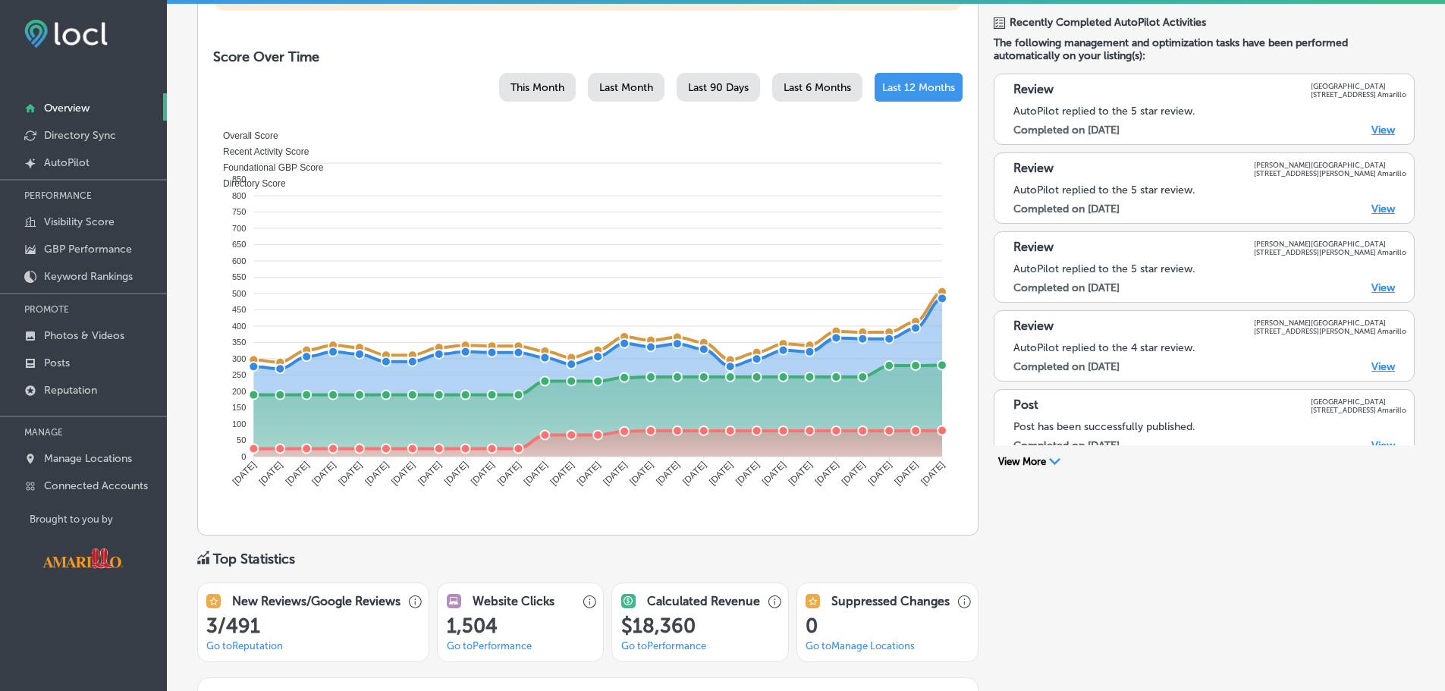
scroll to position [626, 0]
